Goal: Check status: Check status

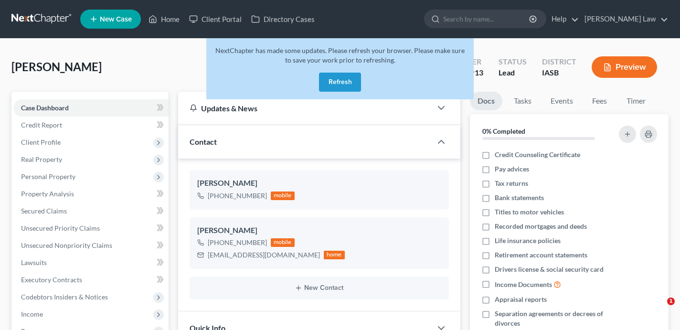
select select "0"
click at [338, 87] on button "Refresh" at bounding box center [340, 82] width 42 height 19
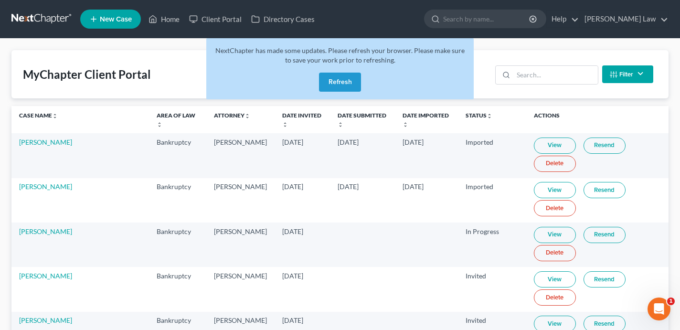
click at [329, 73] on button "Refresh" at bounding box center [340, 82] width 42 height 19
